Goal: Information Seeking & Learning: Learn about a topic

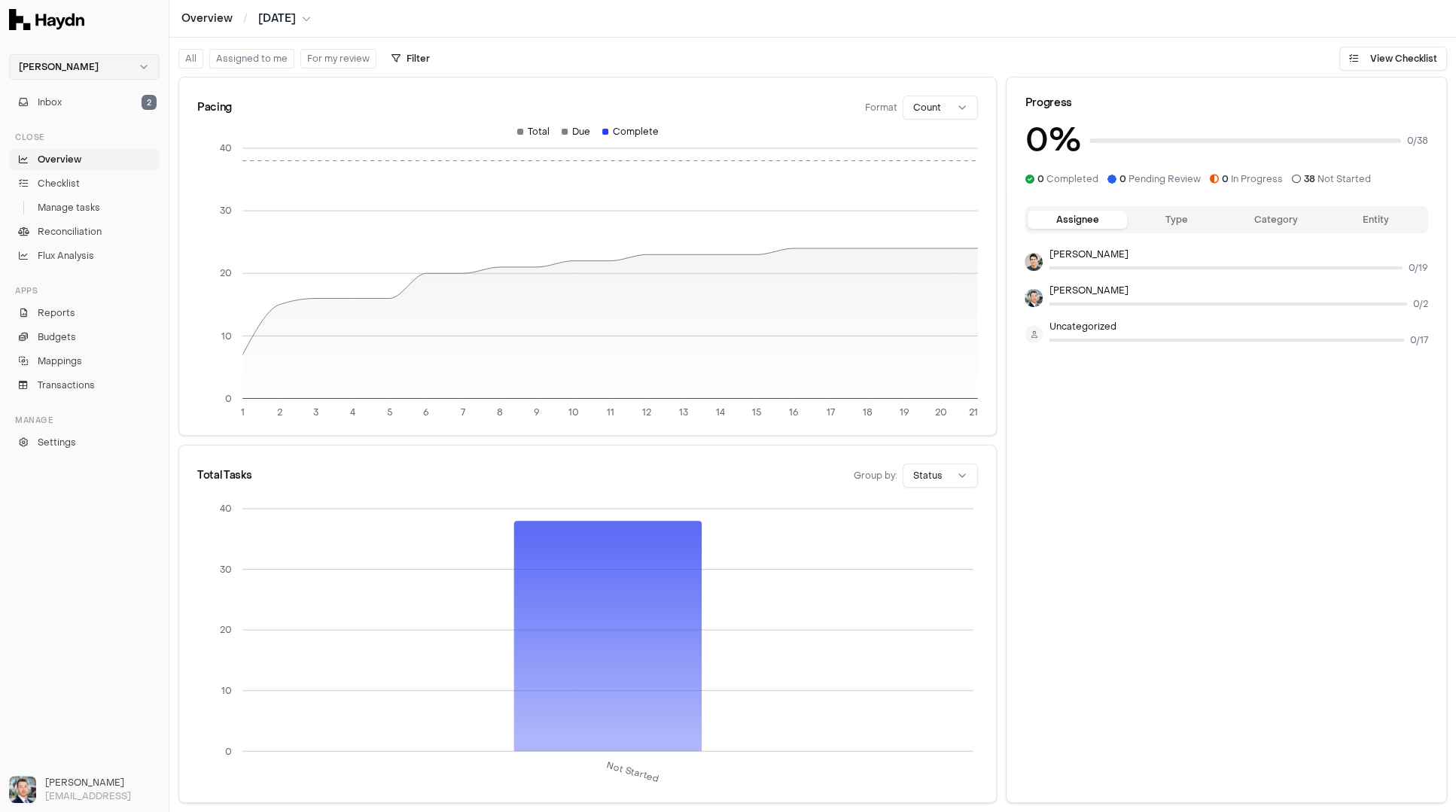
click at [80, 64] on html "Haydn Inbox 2 Close Overview Checklist Manage tasks Reconciliation Flux Analysi…" at bounding box center [728, 406] width 1456 height 812
click at [64, 144] on div "Nivoda" at bounding box center [84, 138] width 143 height 21
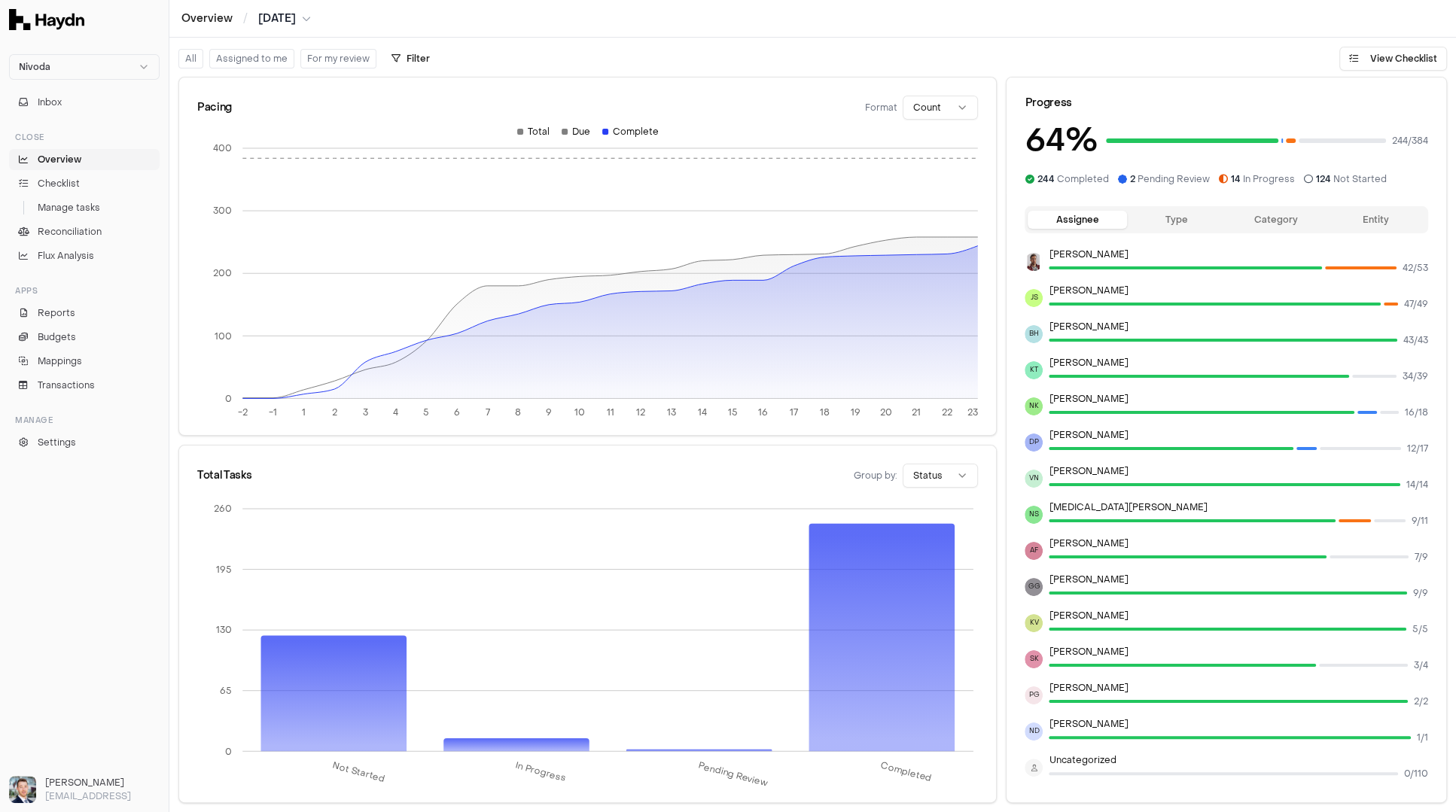
click at [64, 242] on ul "Overview Checklist Manage tasks Reconciliation Flux Analysis" at bounding box center [84, 208] width 150 height 118
click at [66, 235] on span "Reconciliation" at bounding box center [69, 232] width 64 height 14
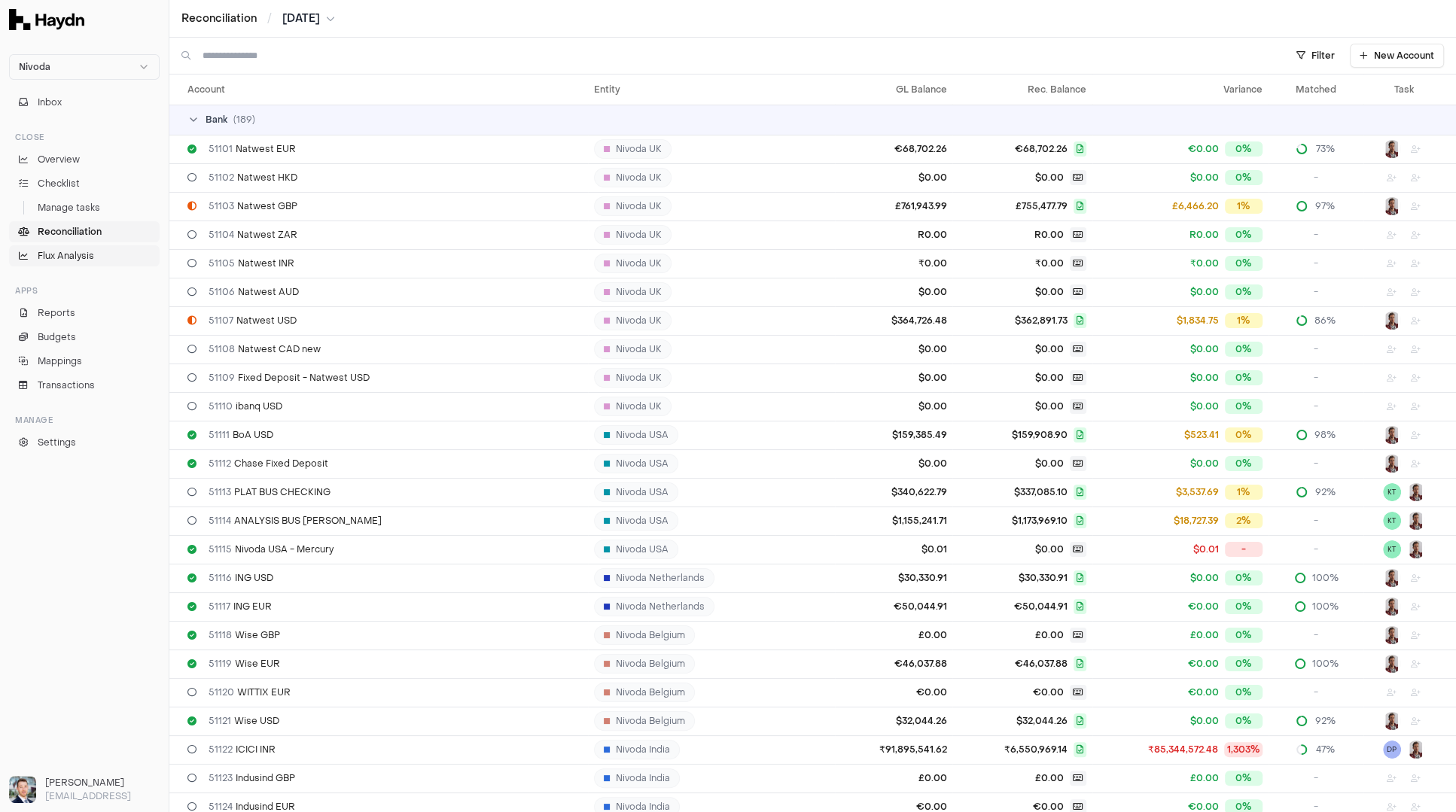
click at [80, 256] on span "Flux Analysis" at bounding box center [65, 256] width 56 height 14
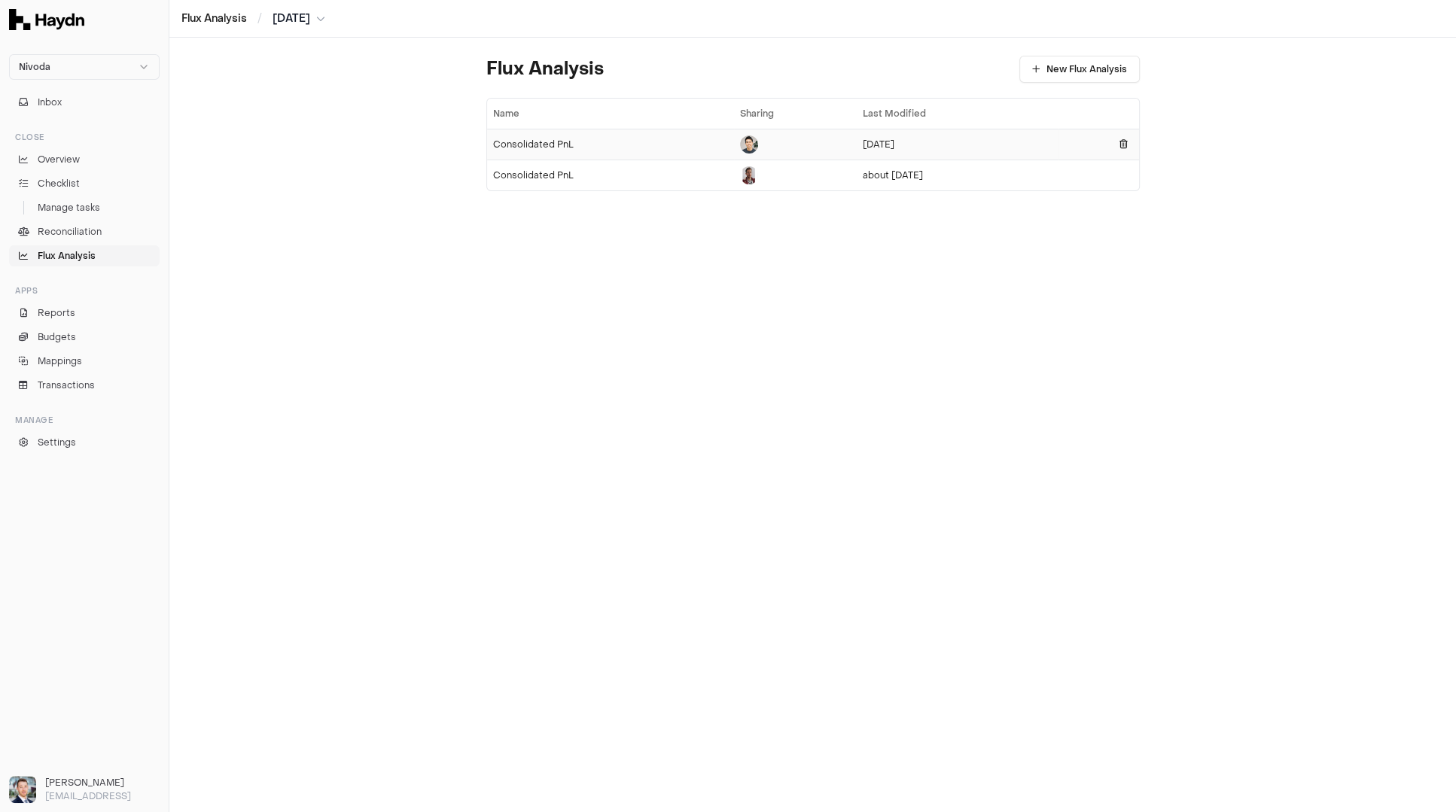
click at [545, 152] on td "Consolidated PnL" at bounding box center [610, 144] width 248 height 31
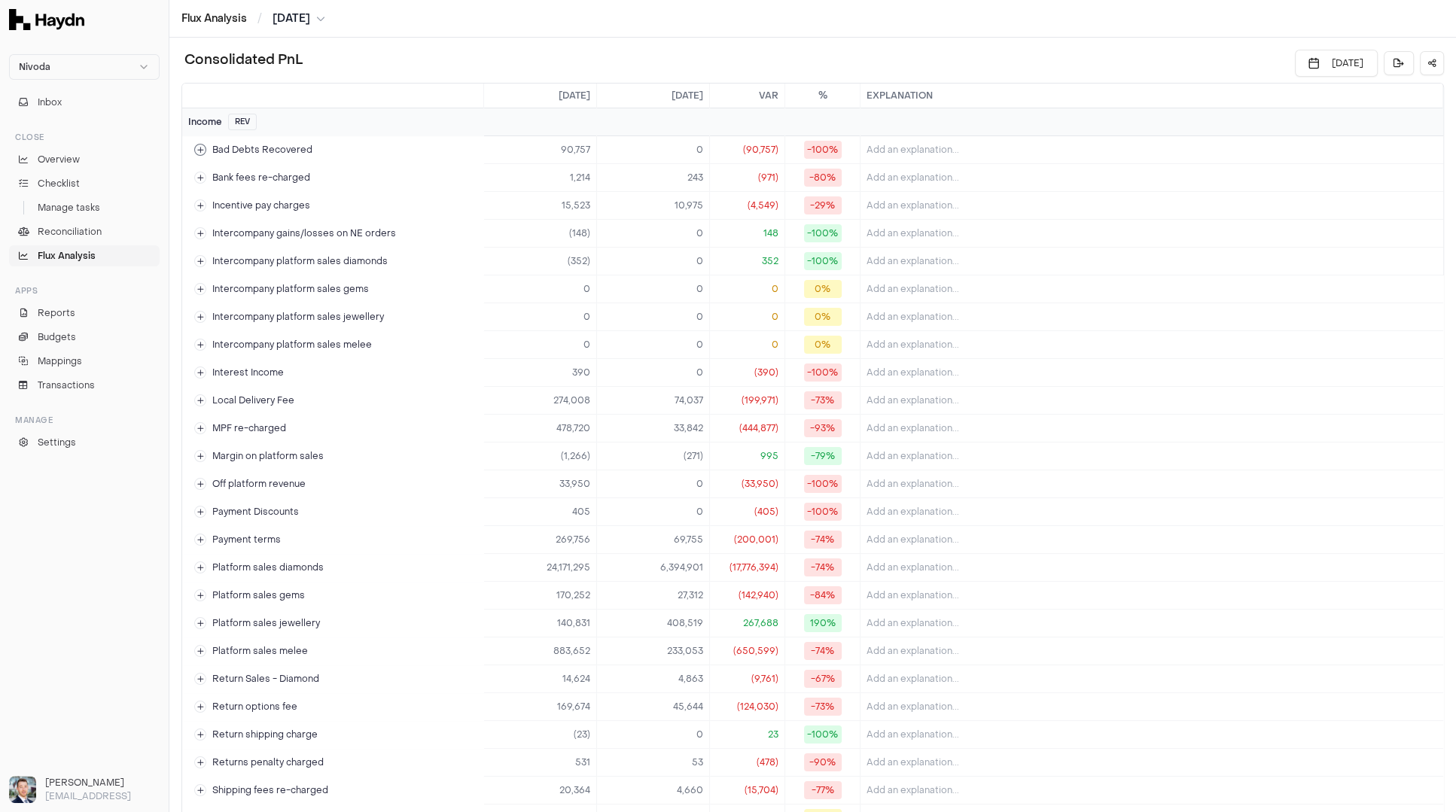
click at [397, 156] on td "Bad Debts Recovered" at bounding box center [333, 150] width 301 height 27
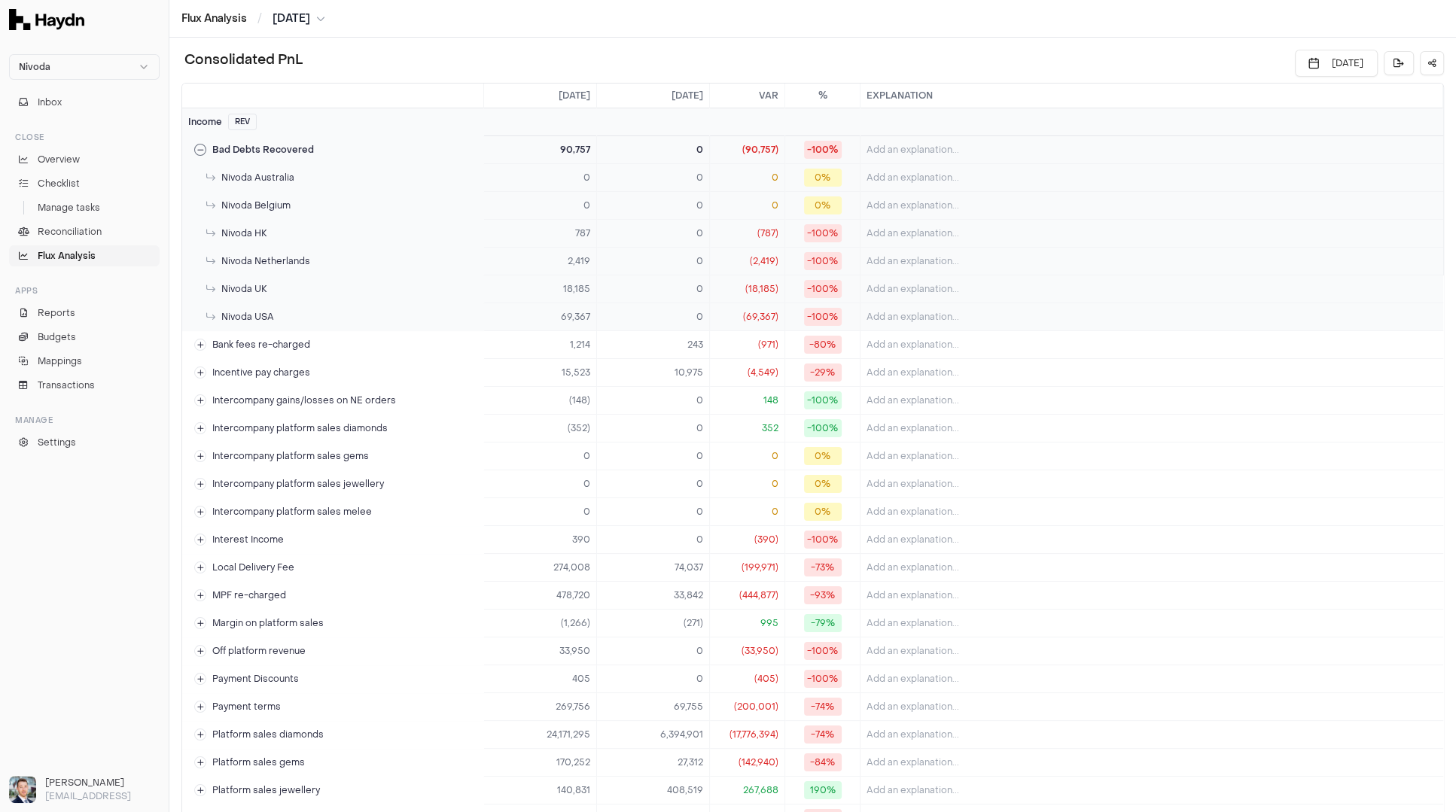
click at [393, 155] on td "Bad Debts Recovered" at bounding box center [333, 150] width 301 height 27
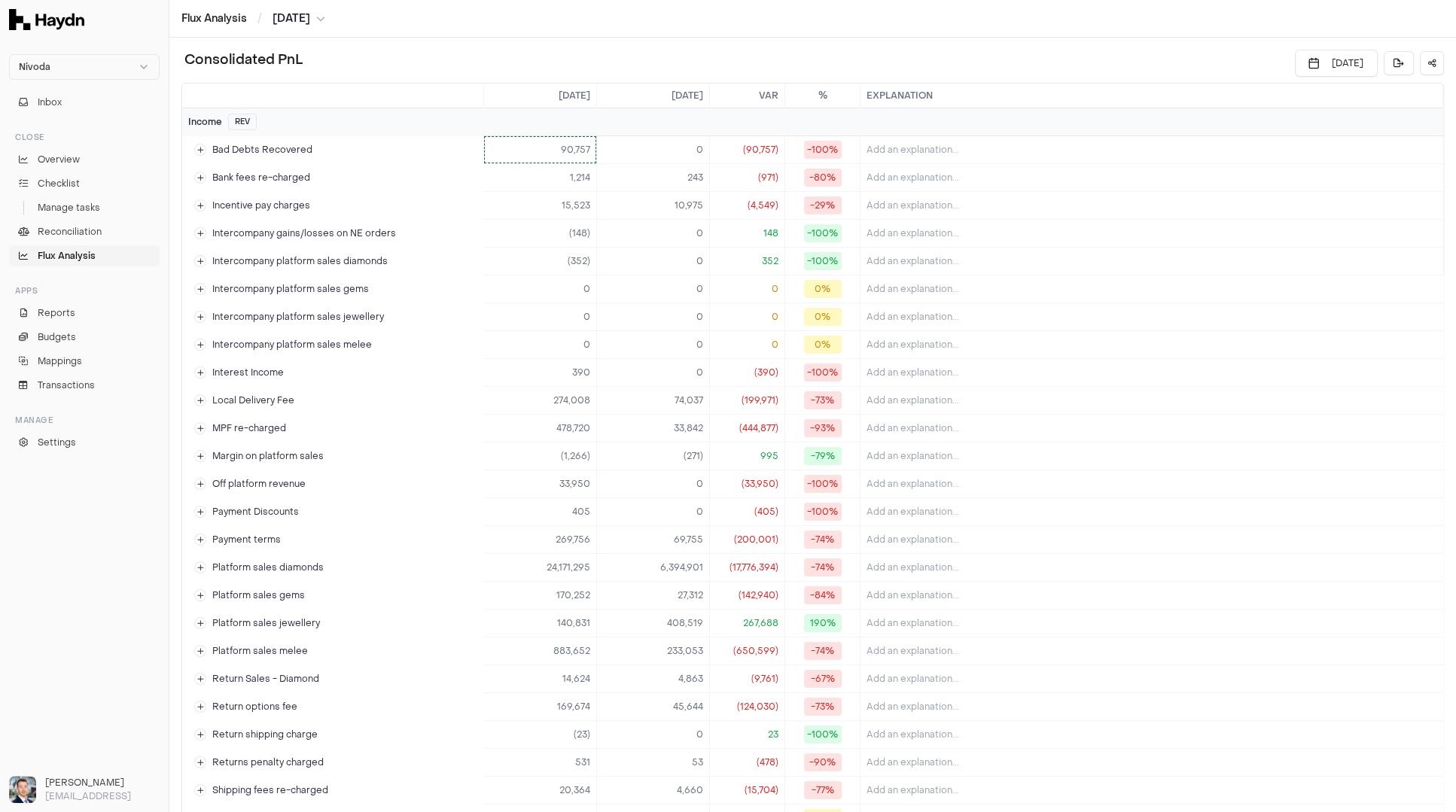
click at [572, 156] on html "Nivoda Inbox Close Overview Checklist Manage tasks Reconciliation Flux Analysis…" at bounding box center [728, 406] width 1456 height 812
click at [560, 184] on span "Drill down" at bounding box center [532, 179] width 61 height 12
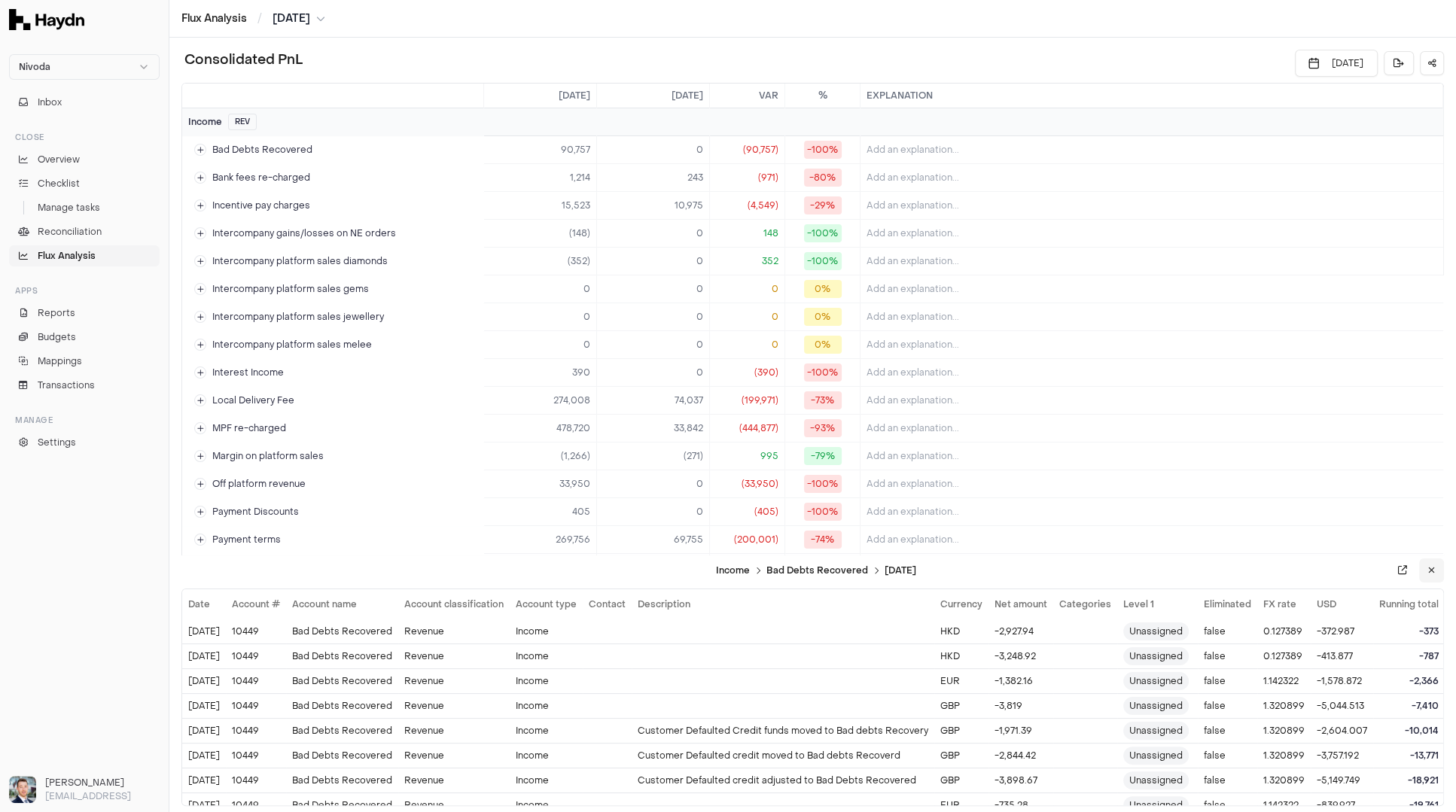
click at [1164, 573] on icon at bounding box center [1432, 571] width 7 height 9
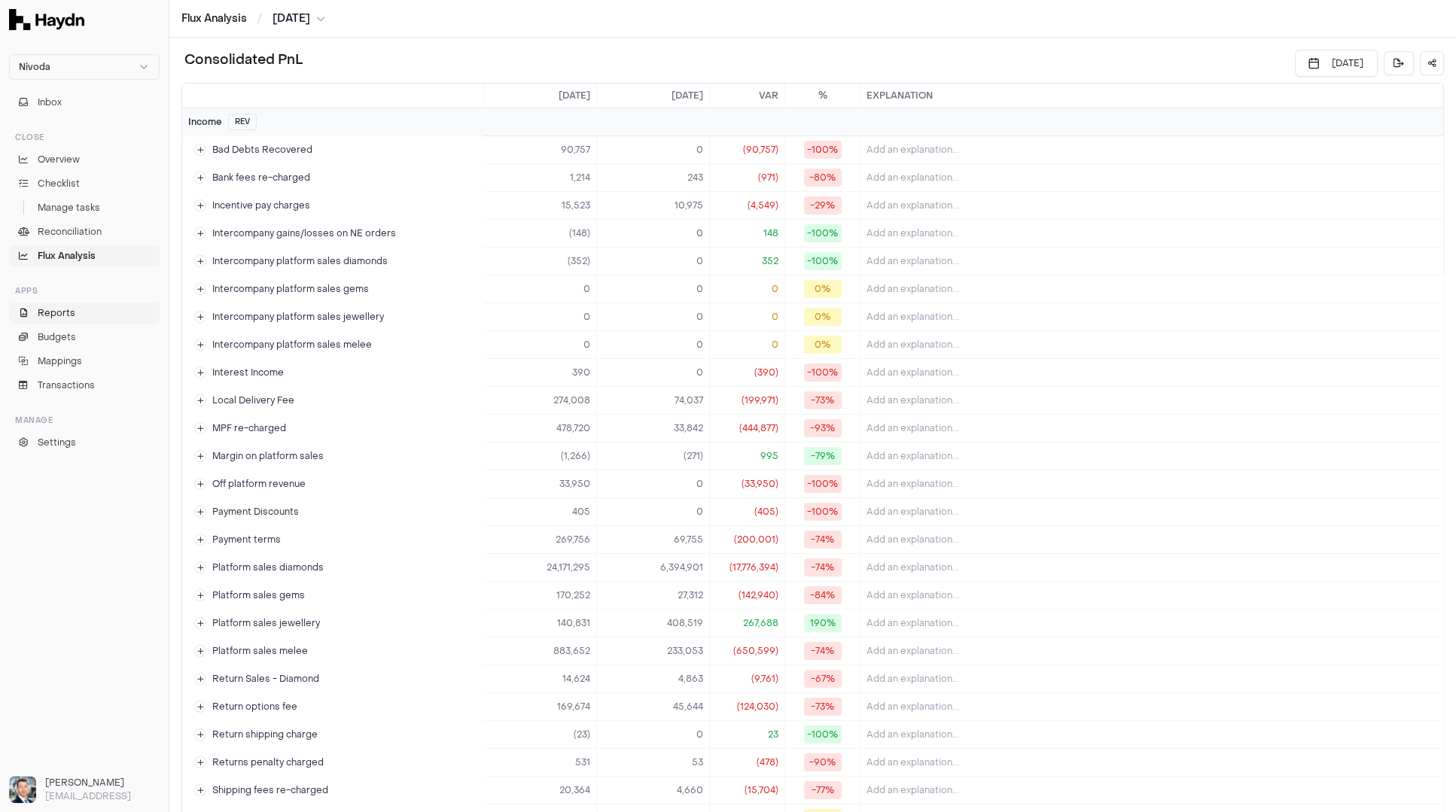
click at [64, 311] on span "Reports" at bounding box center [56, 313] width 37 height 14
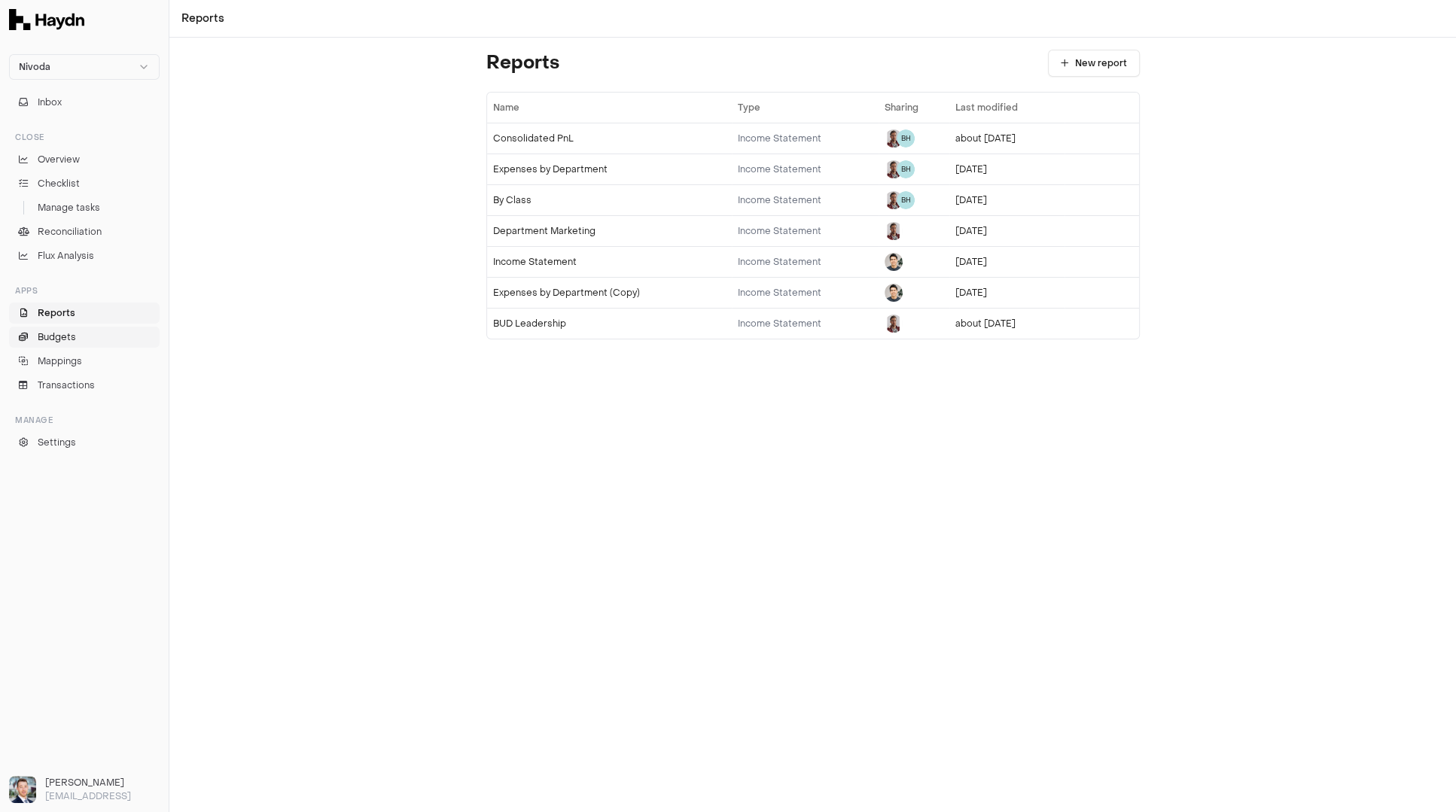
click at [61, 335] on span "Budgets" at bounding box center [56, 337] width 38 height 14
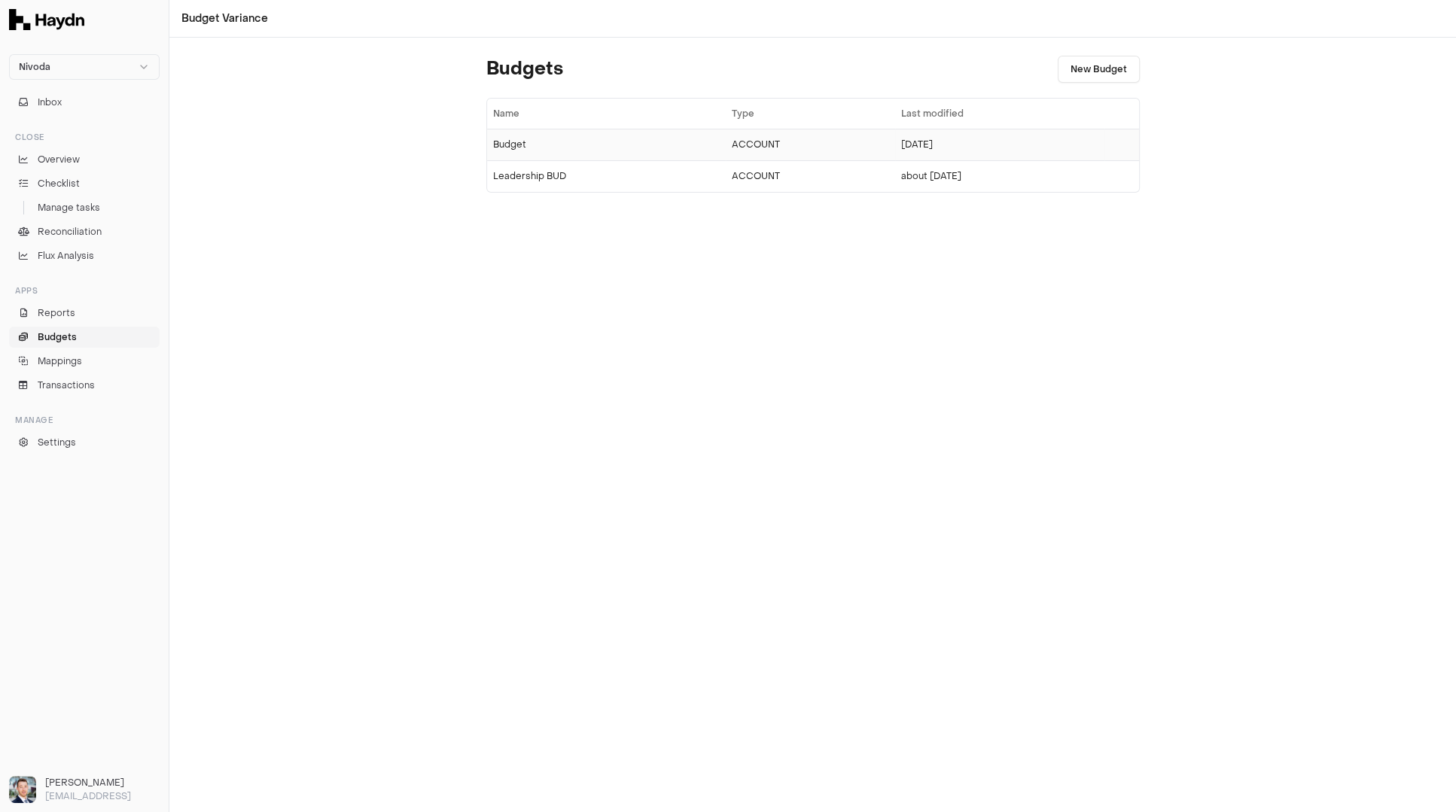
click at [529, 149] on div "Budget" at bounding box center [607, 144] width 227 height 12
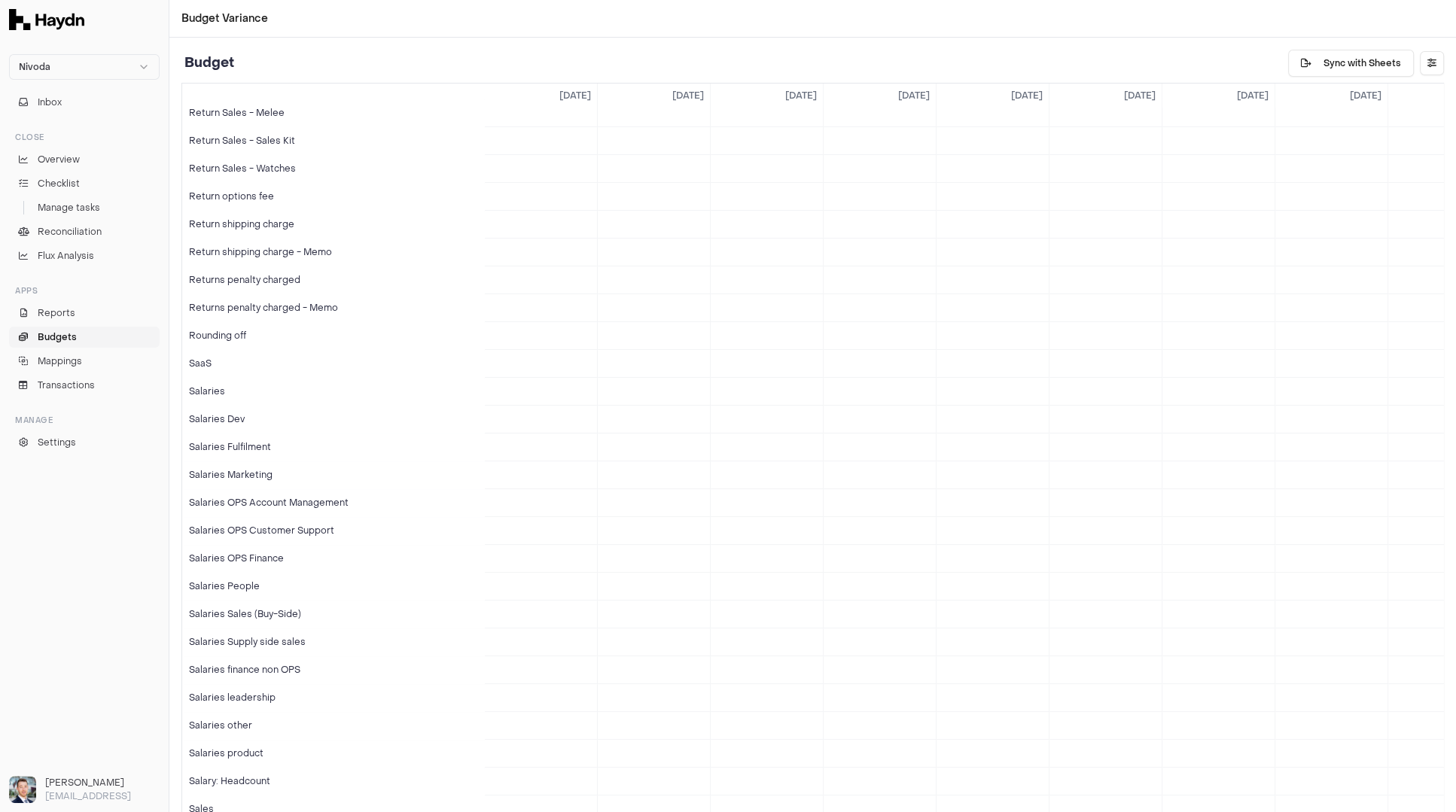
scroll to position [6118, 0]
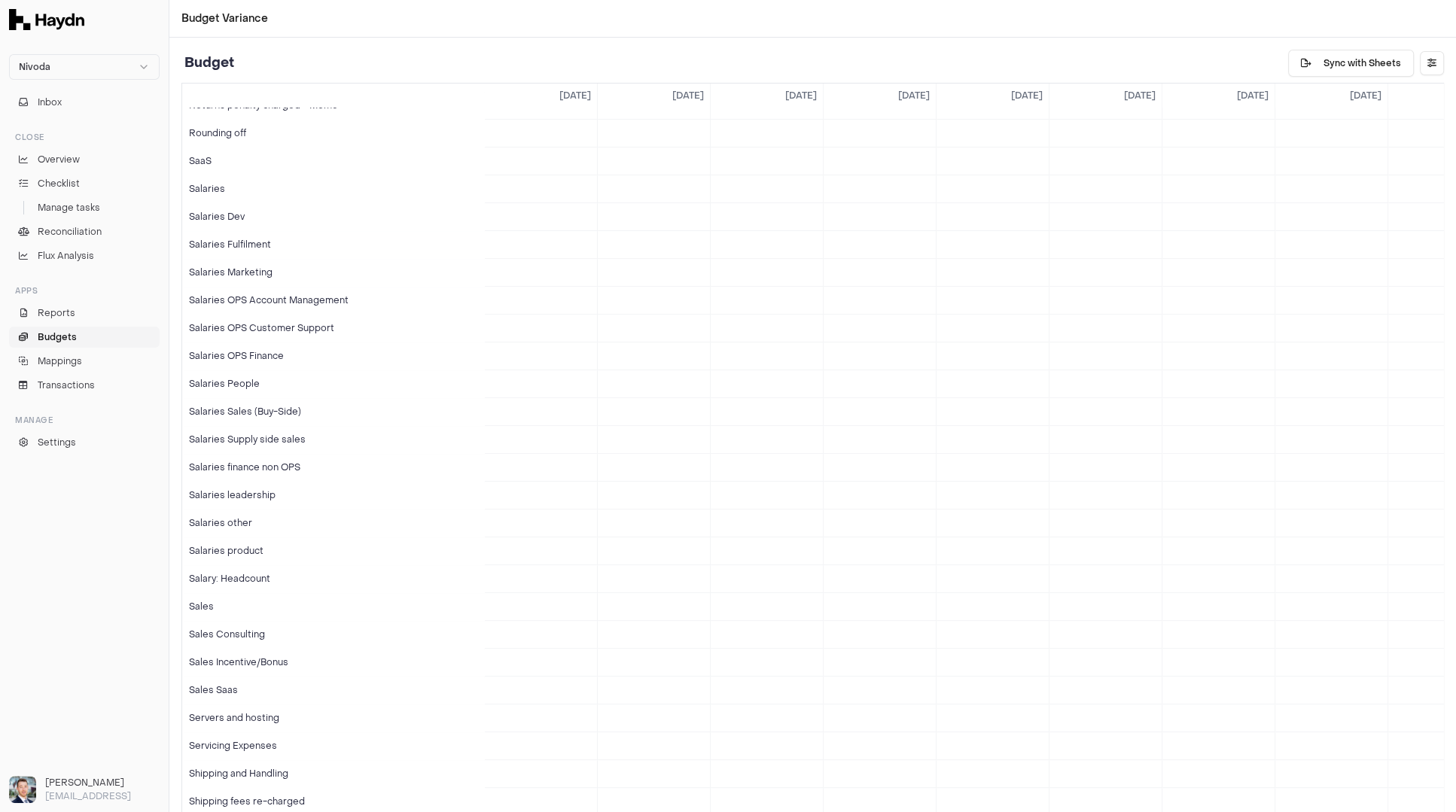
click at [80, 338] on link "Budgets" at bounding box center [84, 337] width 150 height 21
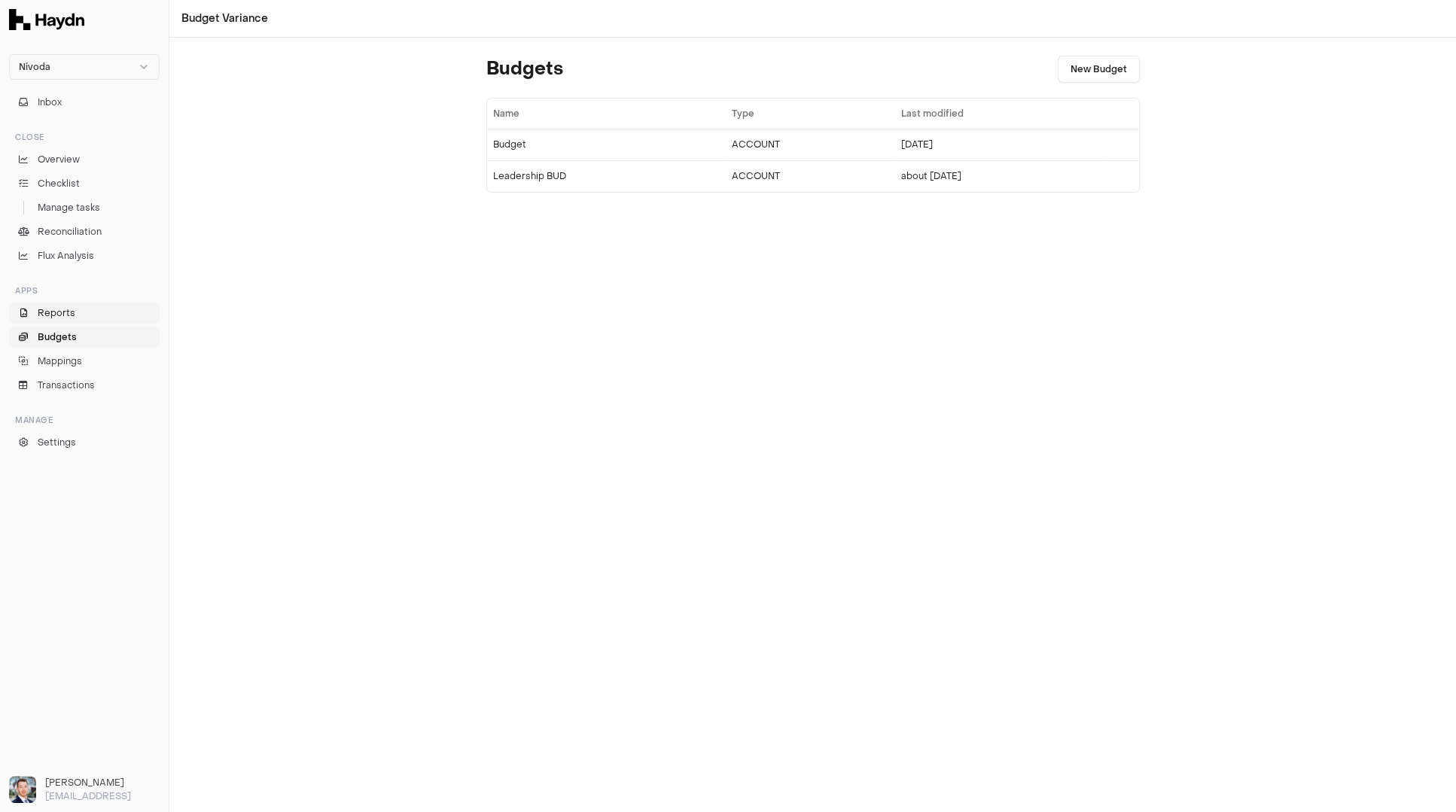
click at [72, 314] on span "Reports" at bounding box center [56, 313] width 37 height 14
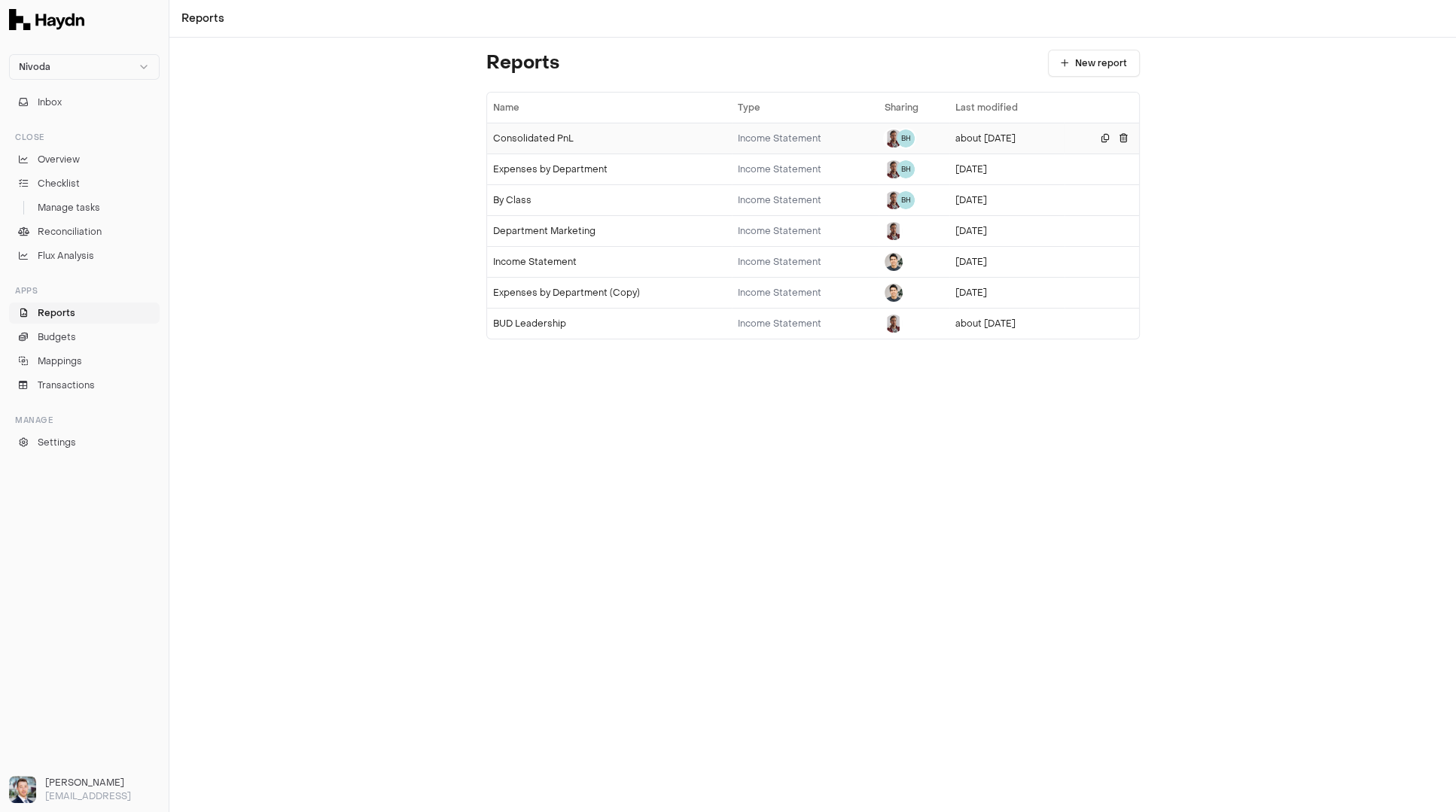
click at [558, 130] on td "Consolidated PnL" at bounding box center [609, 137] width 245 height 31
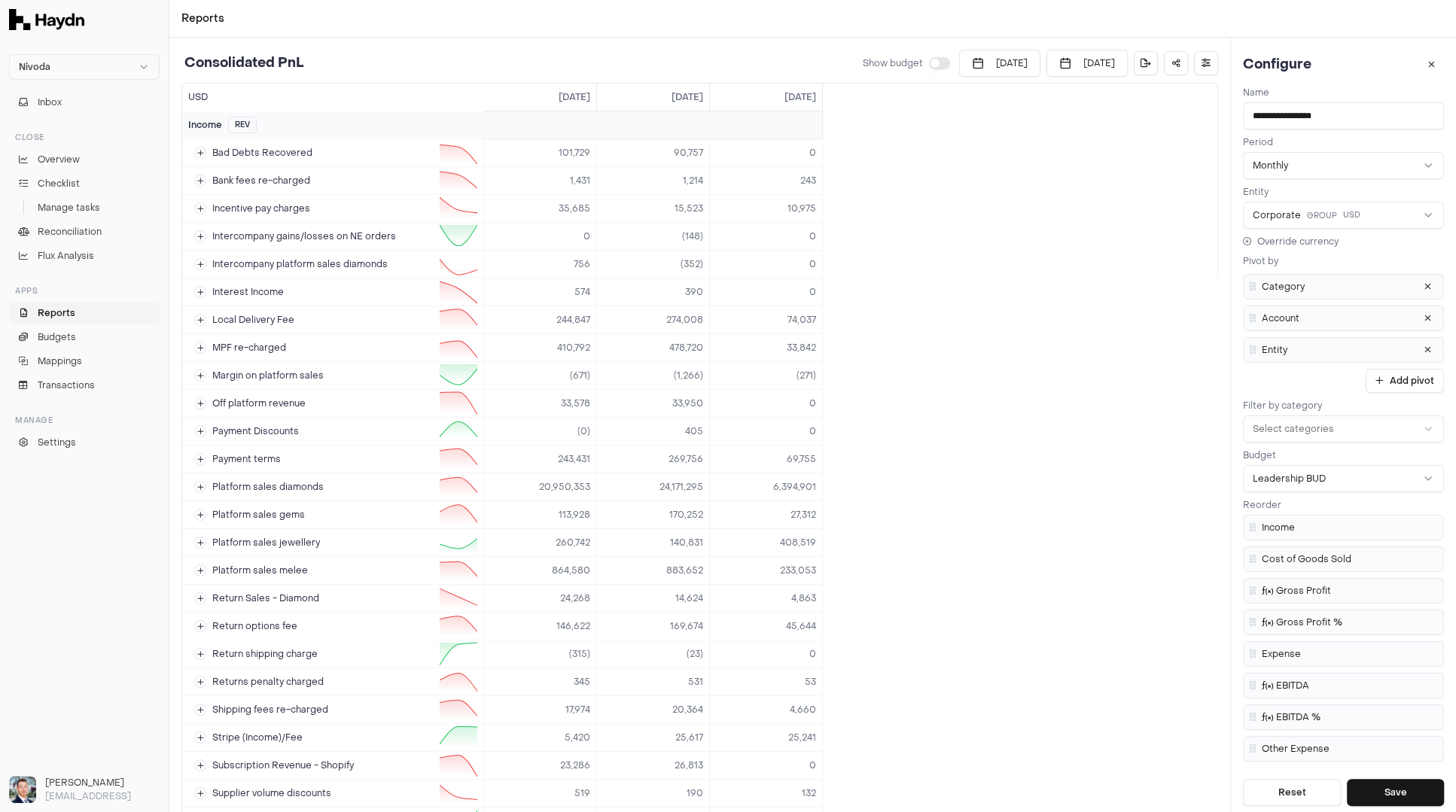
click at [929, 64] on button "button" at bounding box center [939, 63] width 21 height 12
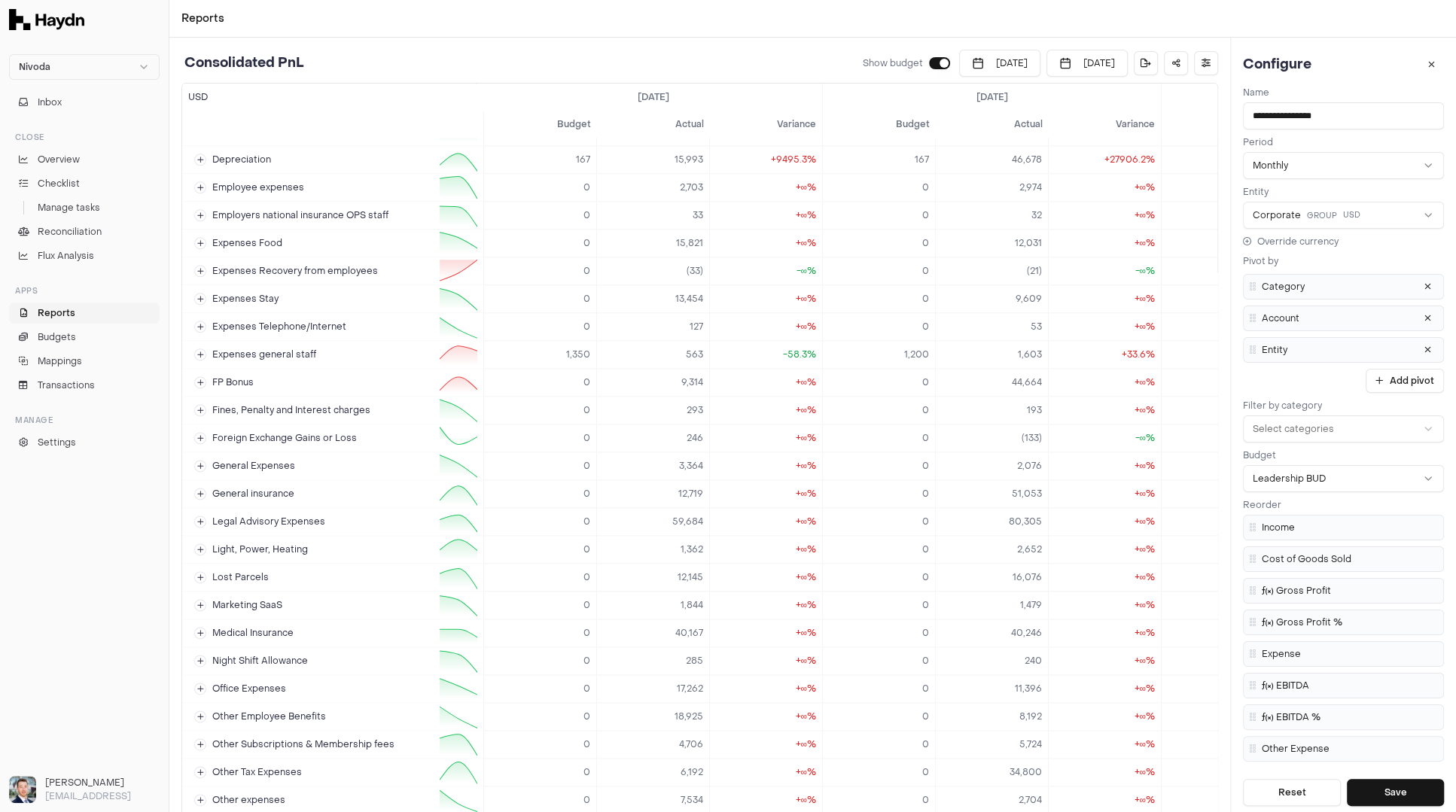
scroll to position [2644, 0]
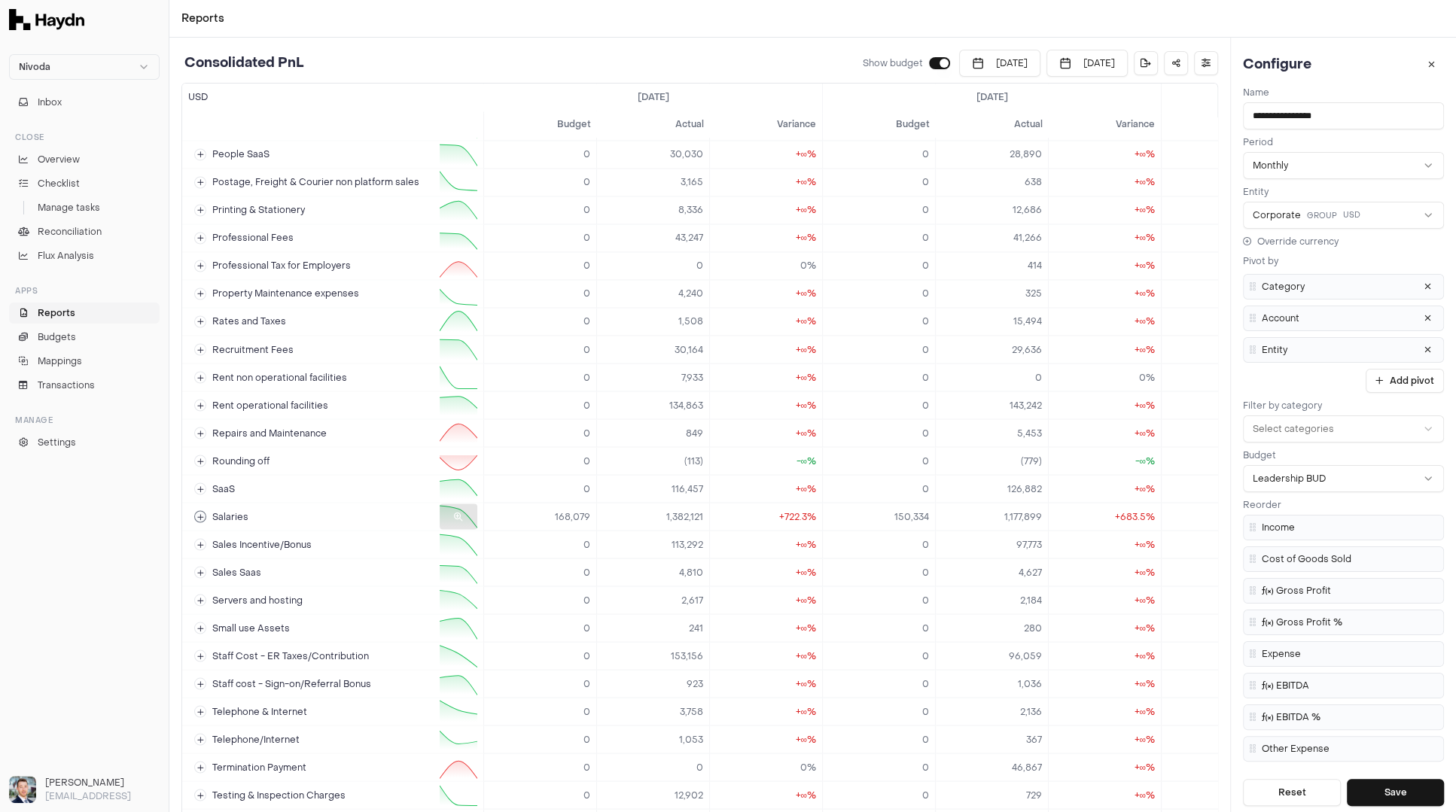
click at [231, 510] on span "Salaries" at bounding box center [230, 516] width 36 height 12
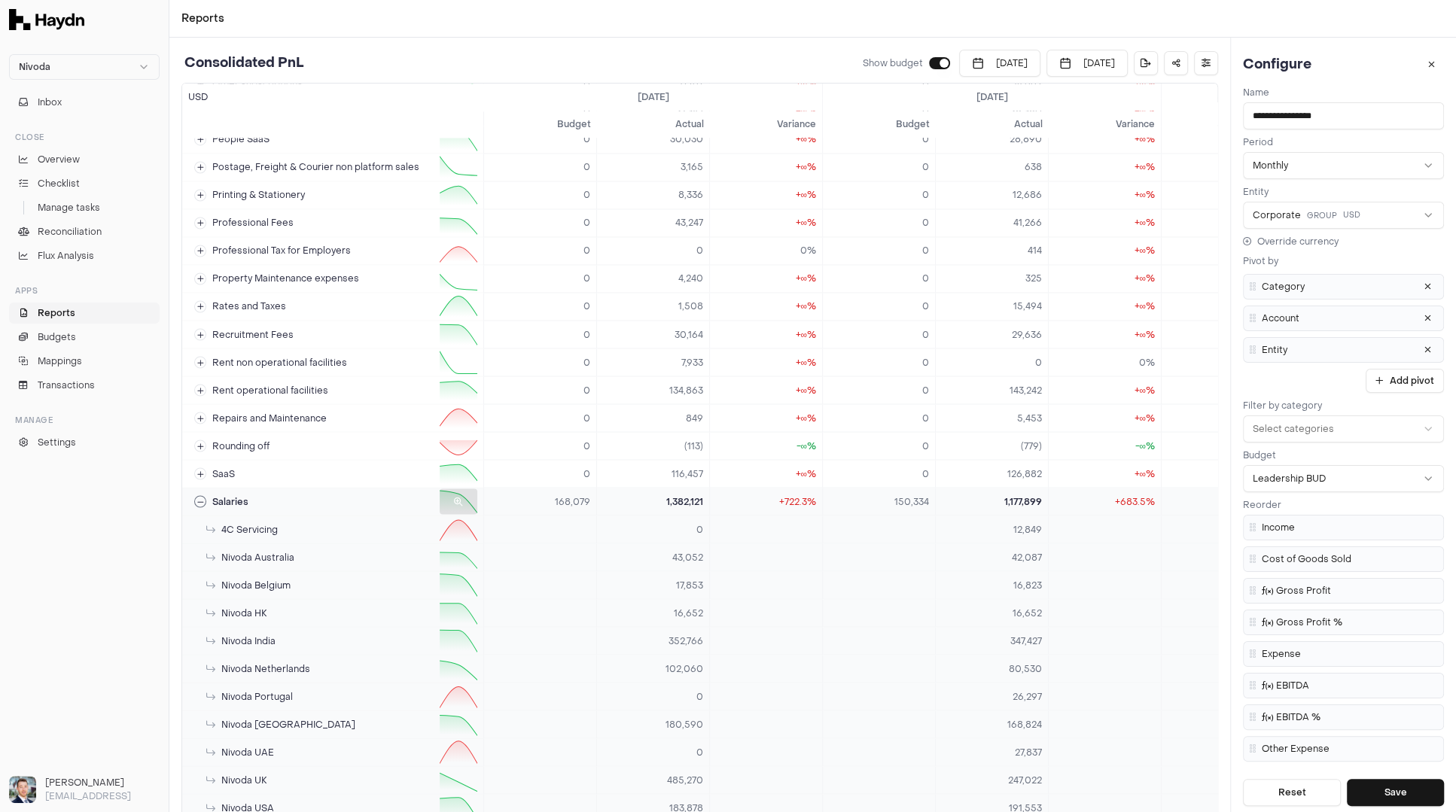
scroll to position [2681, 0]
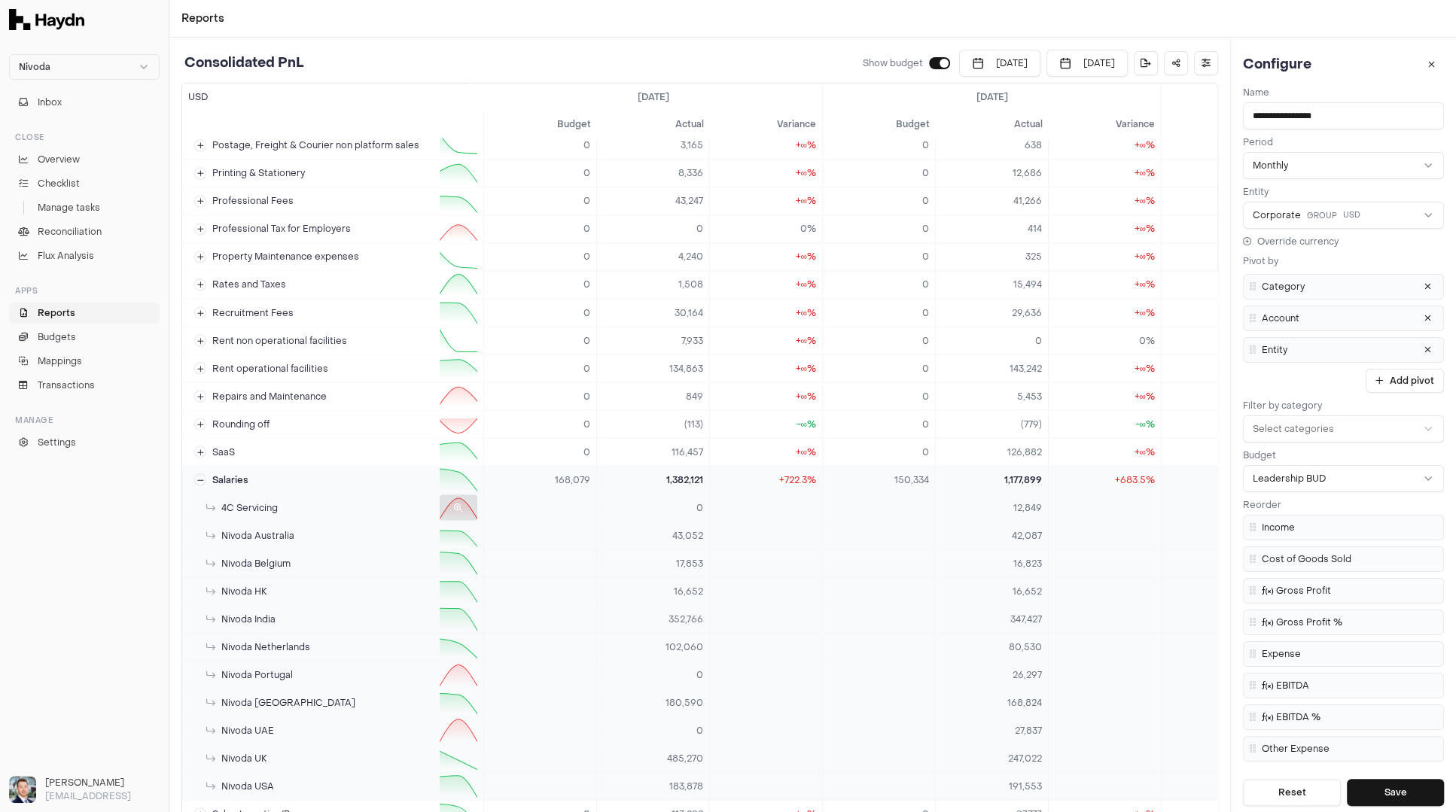
click at [236, 502] on span "4C Servicing" at bounding box center [242, 507] width 72 height 12
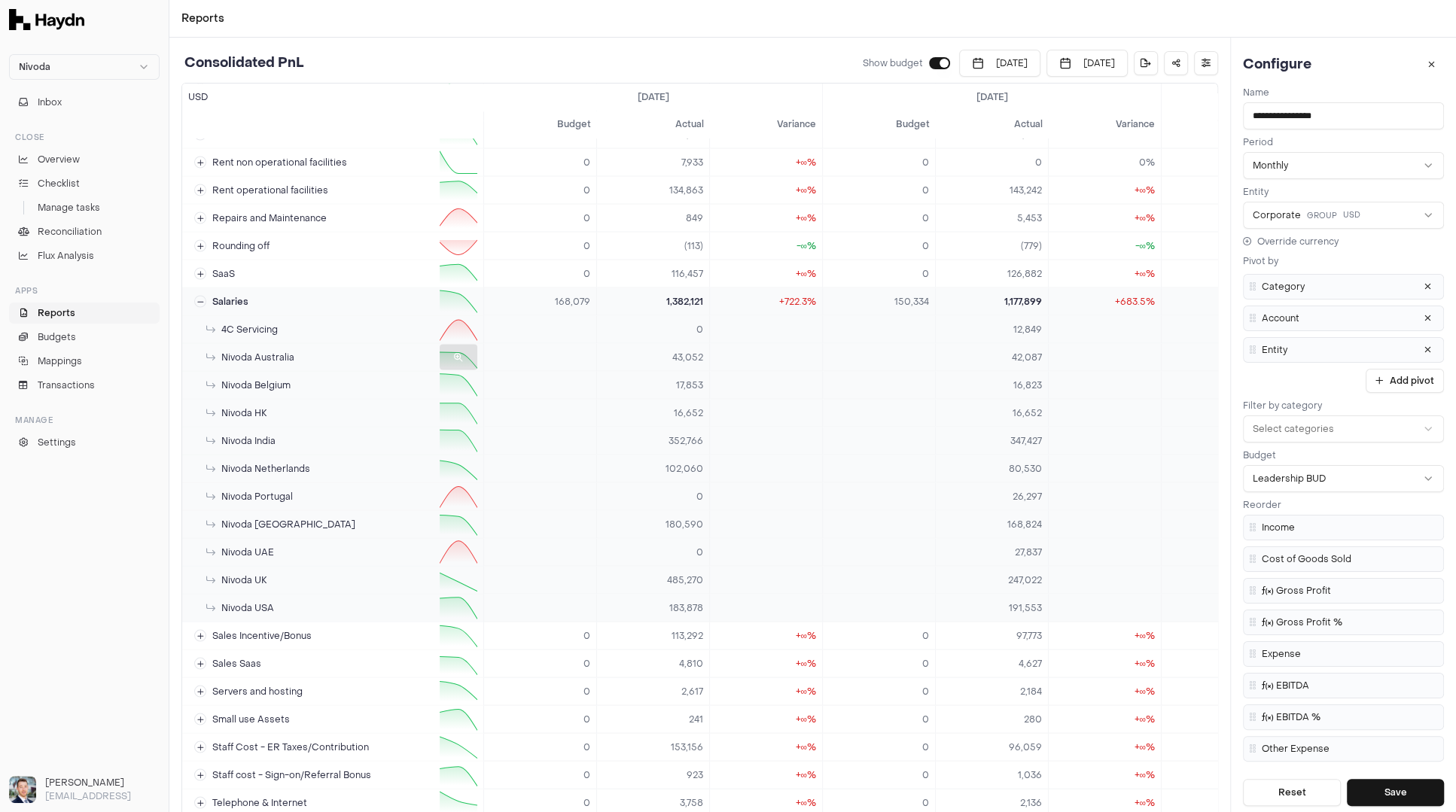
scroll to position [3186, 0]
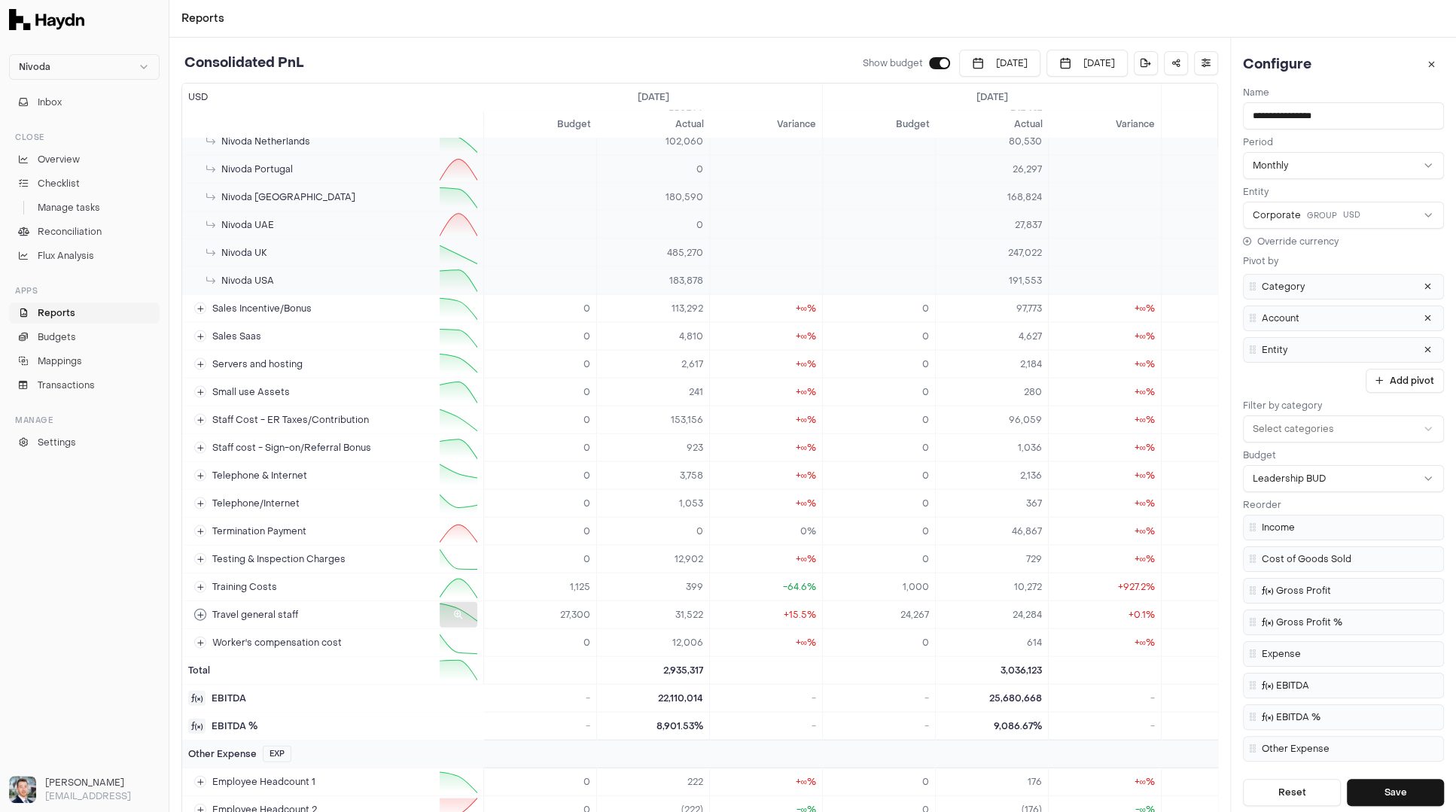
click at [238, 609] on span "Travel general staff" at bounding box center [255, 615] width 86 height 12
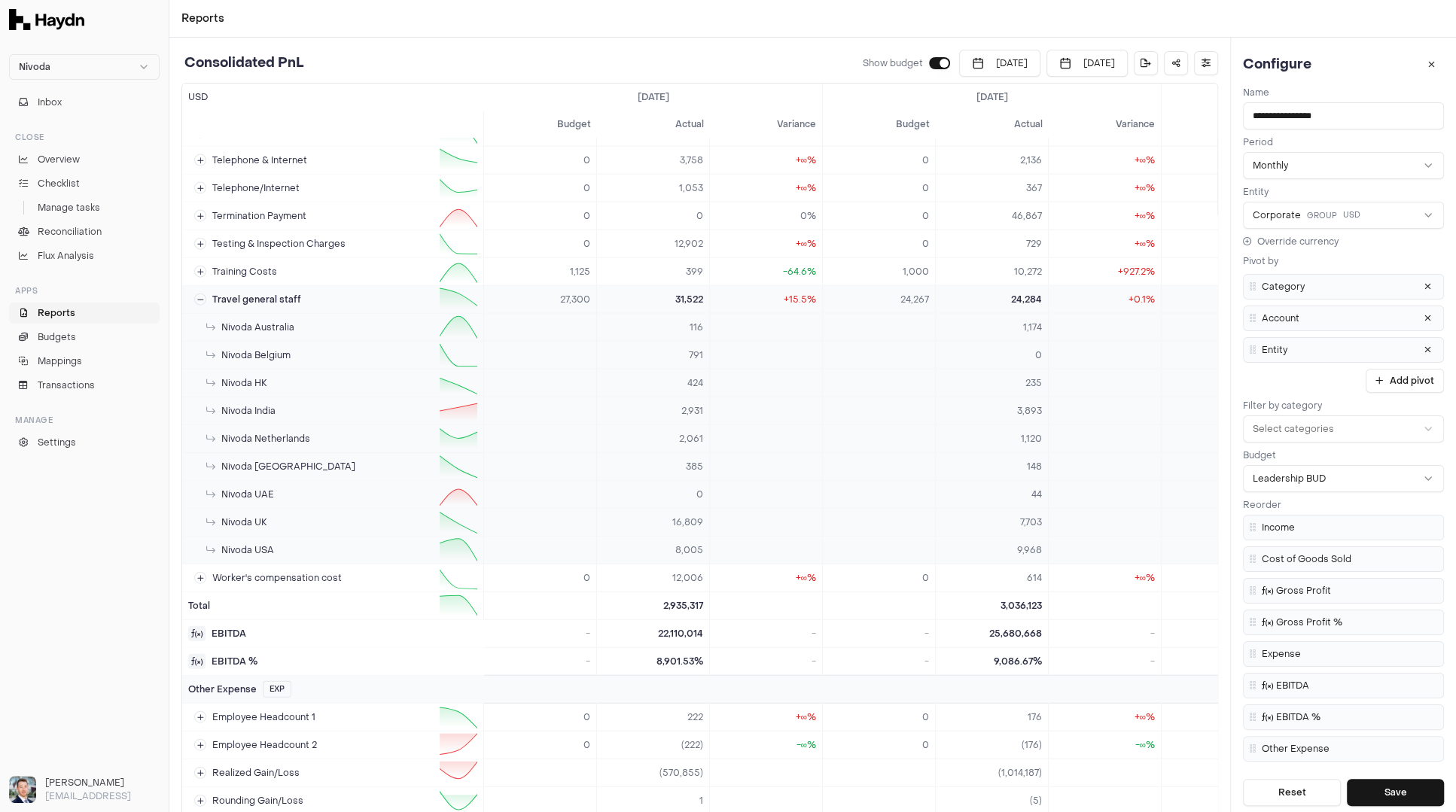
scroll to position [3455, 0]
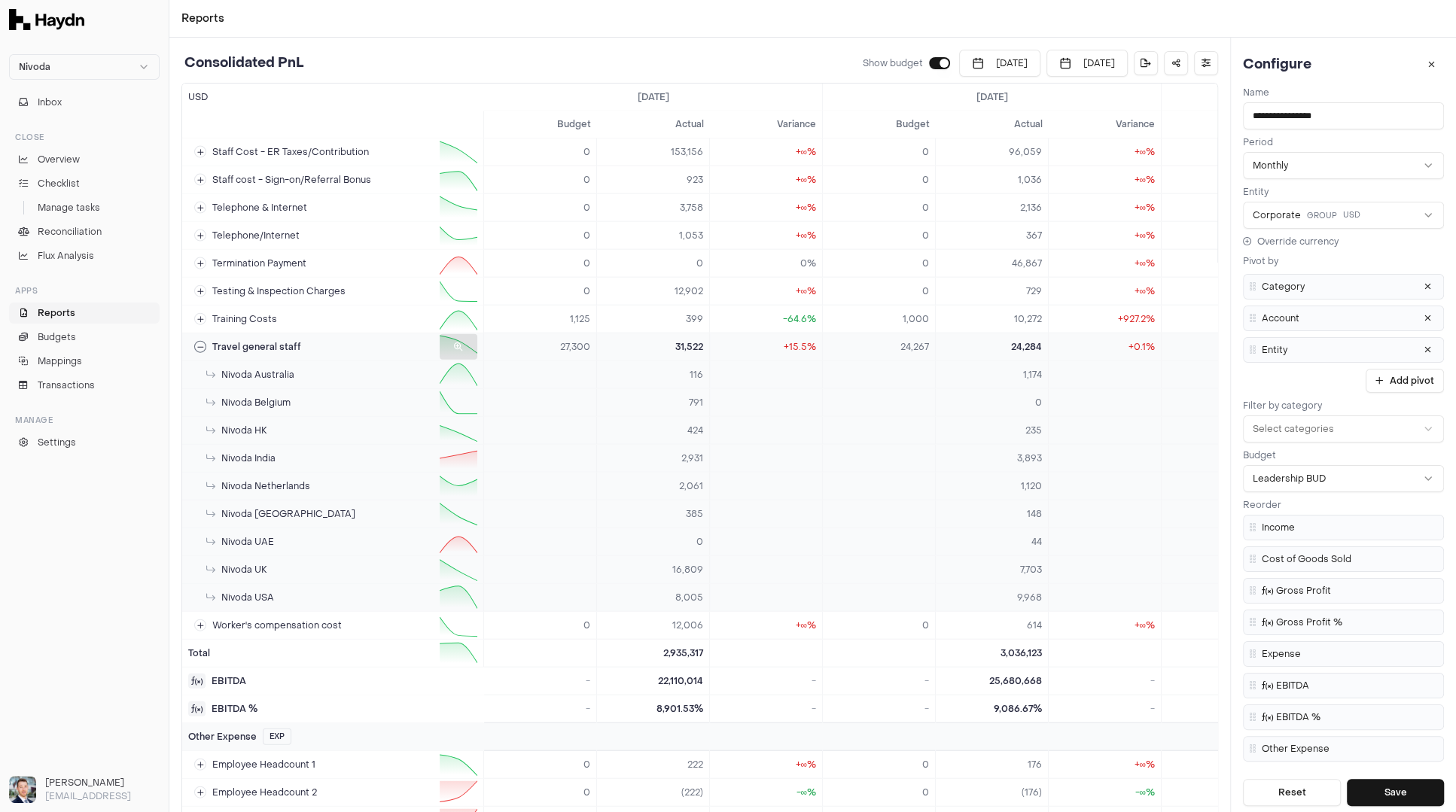
click at [207, 341] on div "Travel general staff" at bounding box center [248, 347] width 107 height 12
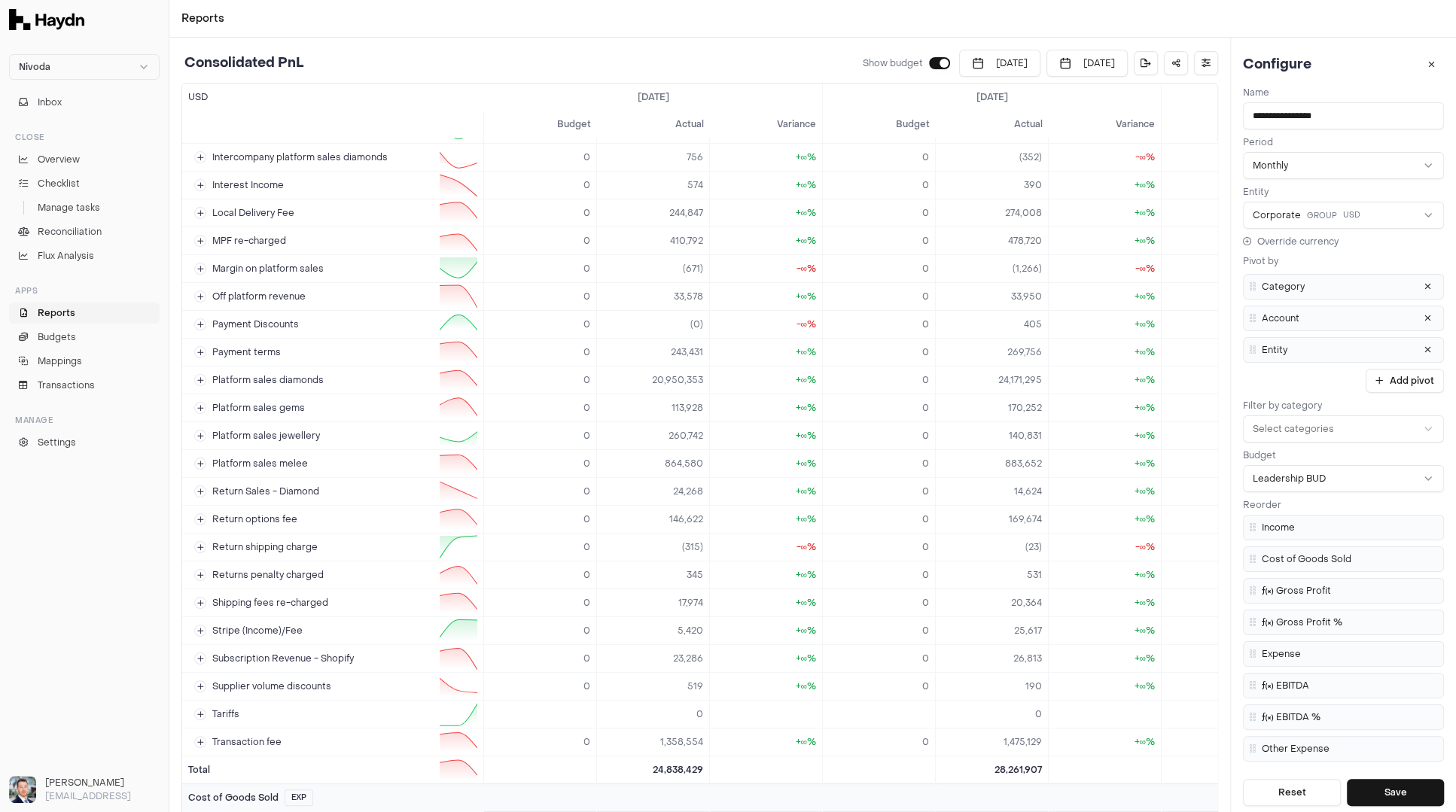
scroll to position [0, 0]
